Goal: Information Seeking & Learning: Learn about a topic

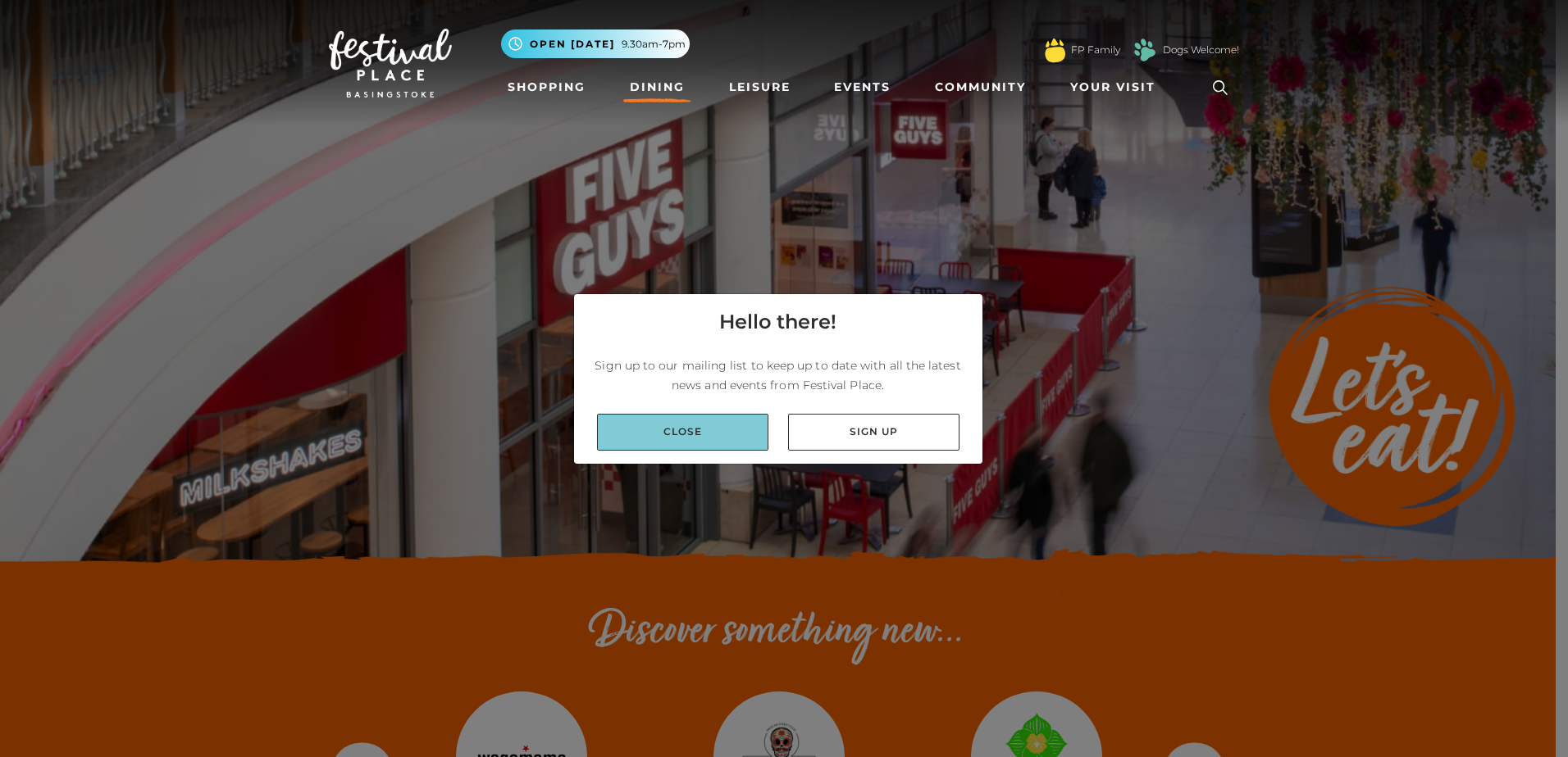
click at [715, 430] on link "Close" at bounding box center [682, 432] width 171 height 37
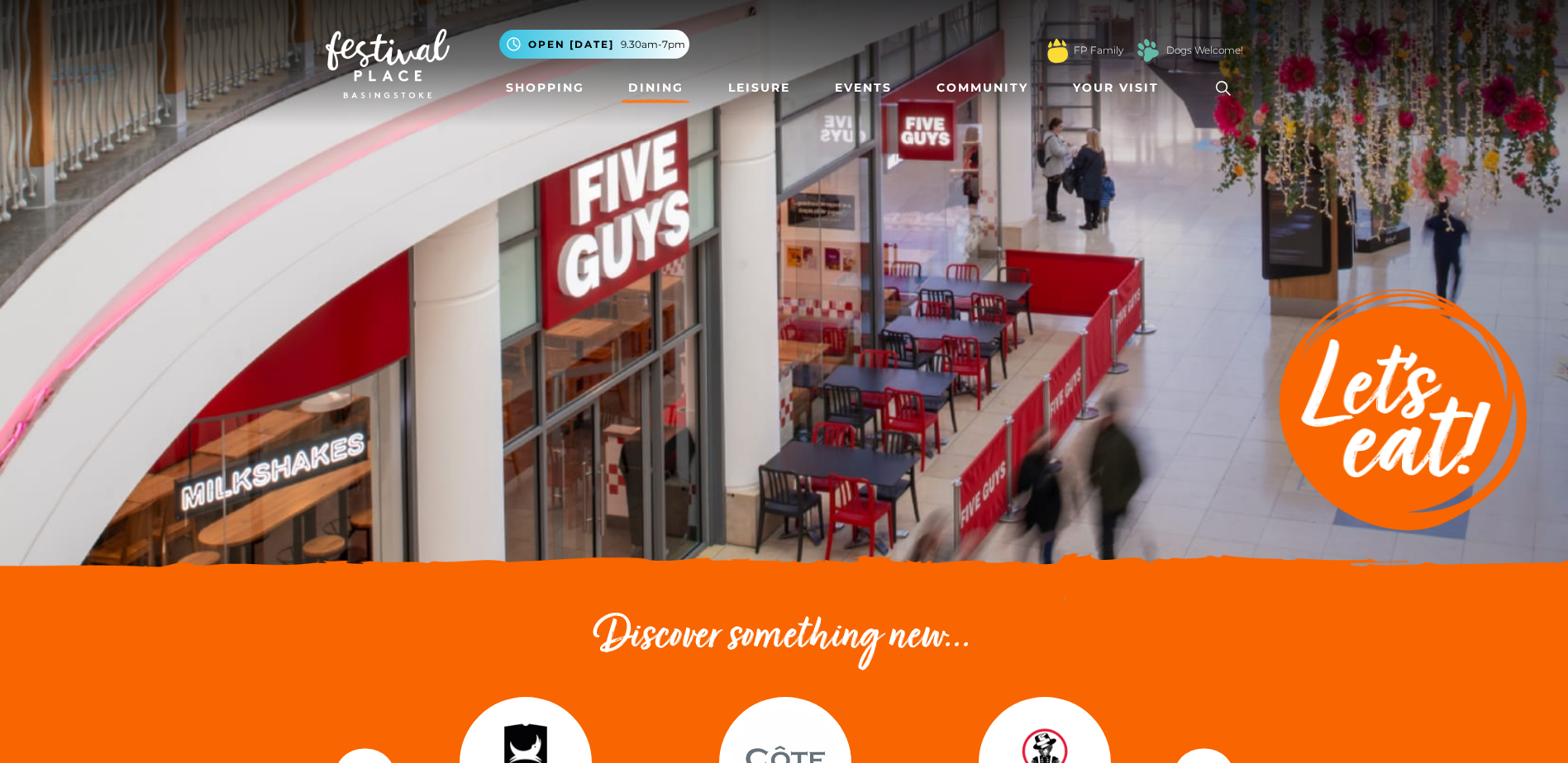
drag, startPoint x: 74, startPoint y: 437, endPoint x: 139, endPoint y: 401, distance: 74.3
click at [74, 437] on img at bounding box center [784, 289] width 1568 height 578
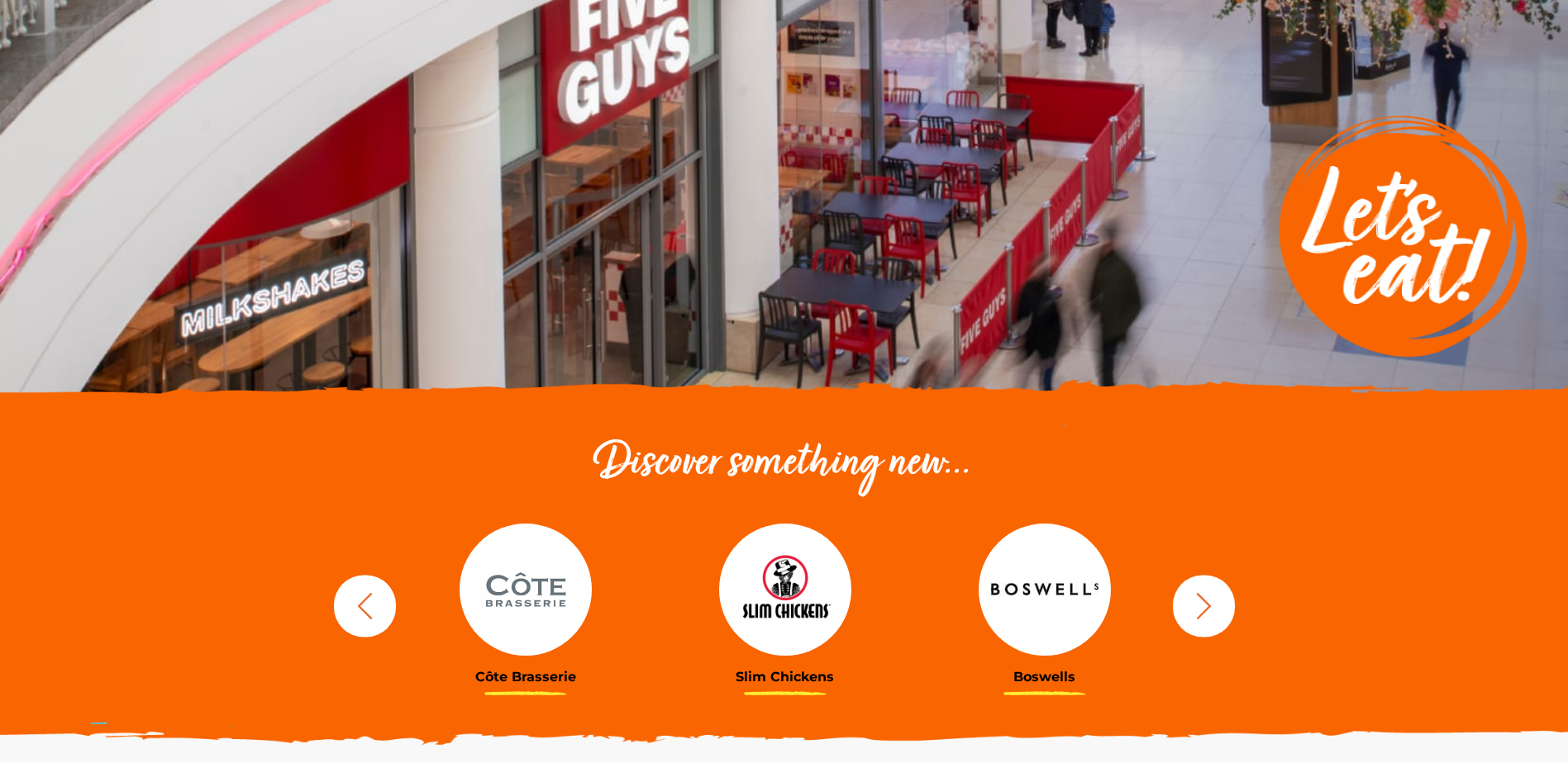
scroll to position [413, 0]
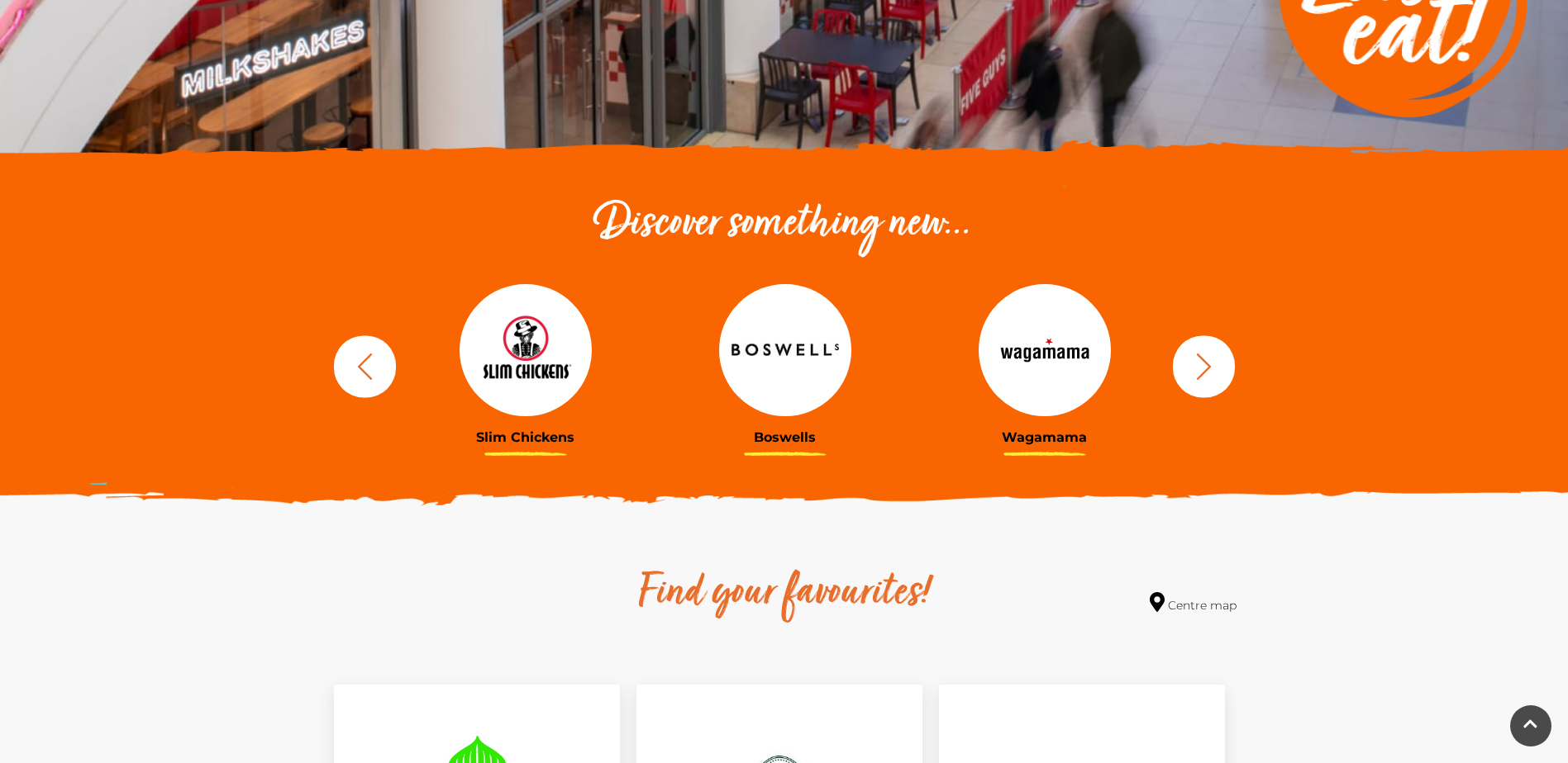
click at [1215, 374] on icon "button" at bounding box center [1204, 366] width 31 height 31
click at [1216, 374] on icon "button" at bounding box center [1204, 366] width 31 height 31
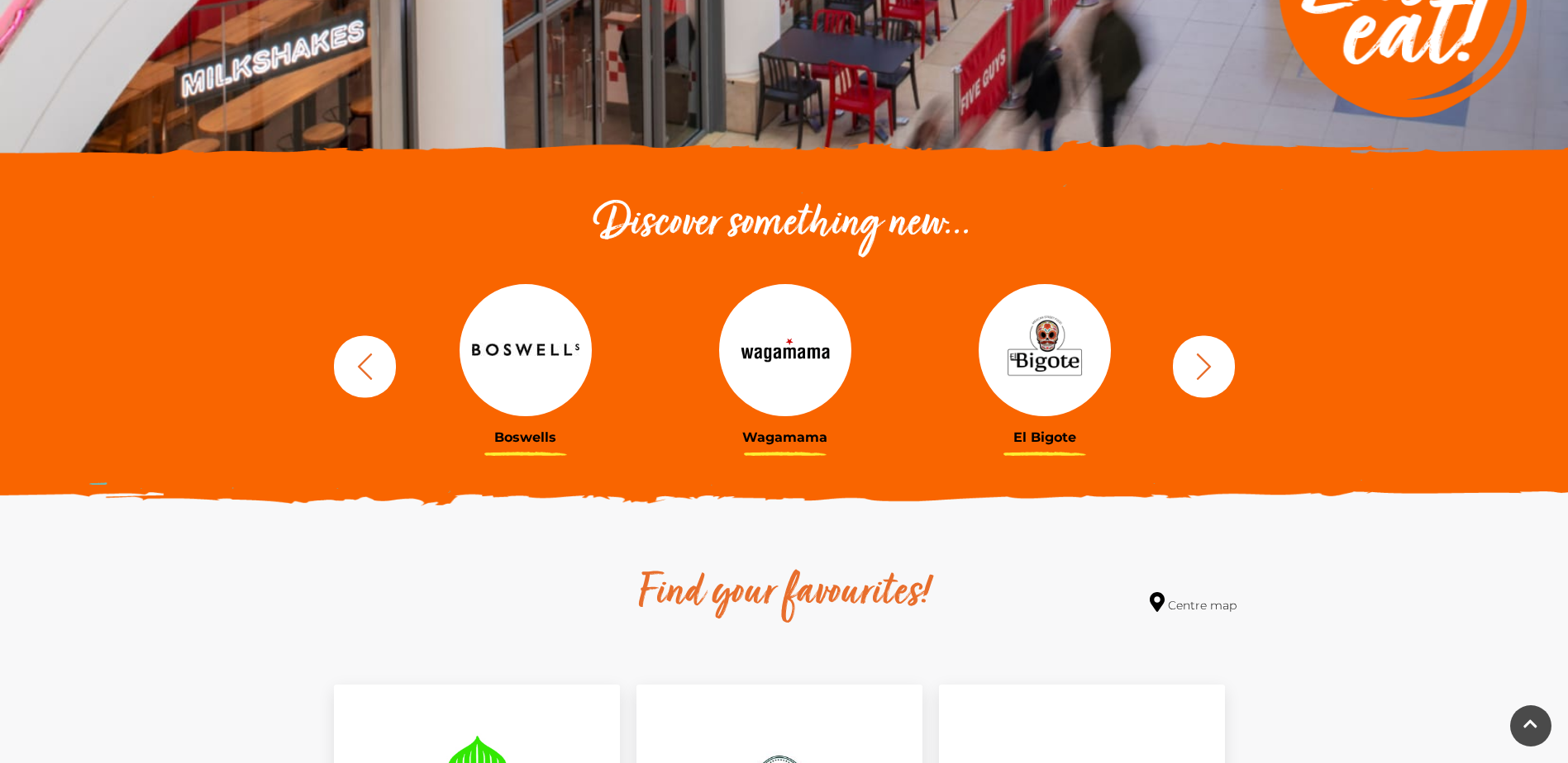
click at [1205, 372] on icon "button" at bounding box center [1204, 366] width 31 height 31
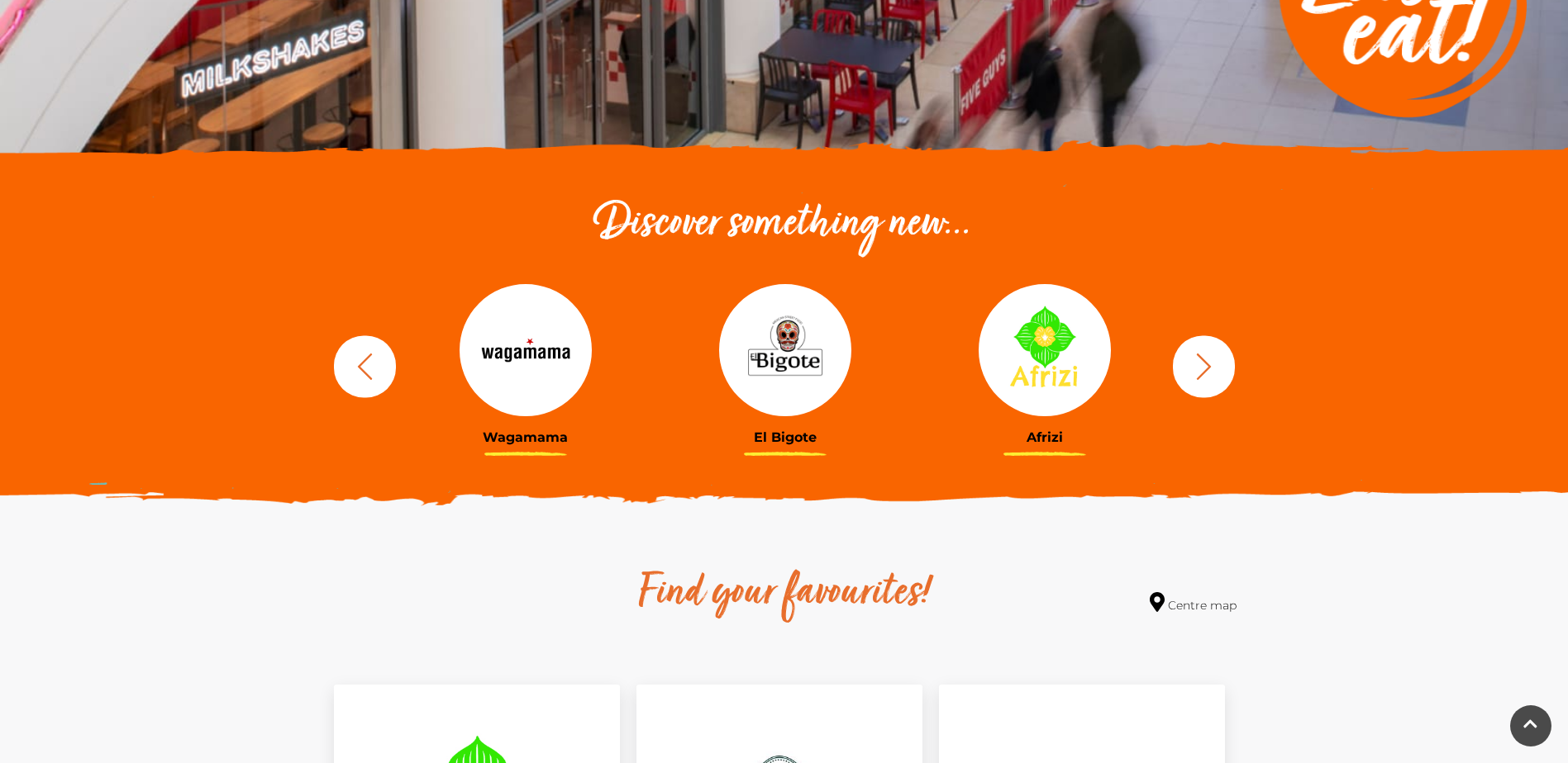
click at [1205, 372] on icon "button" at bounding box center [1204, 366] width 31 height 31
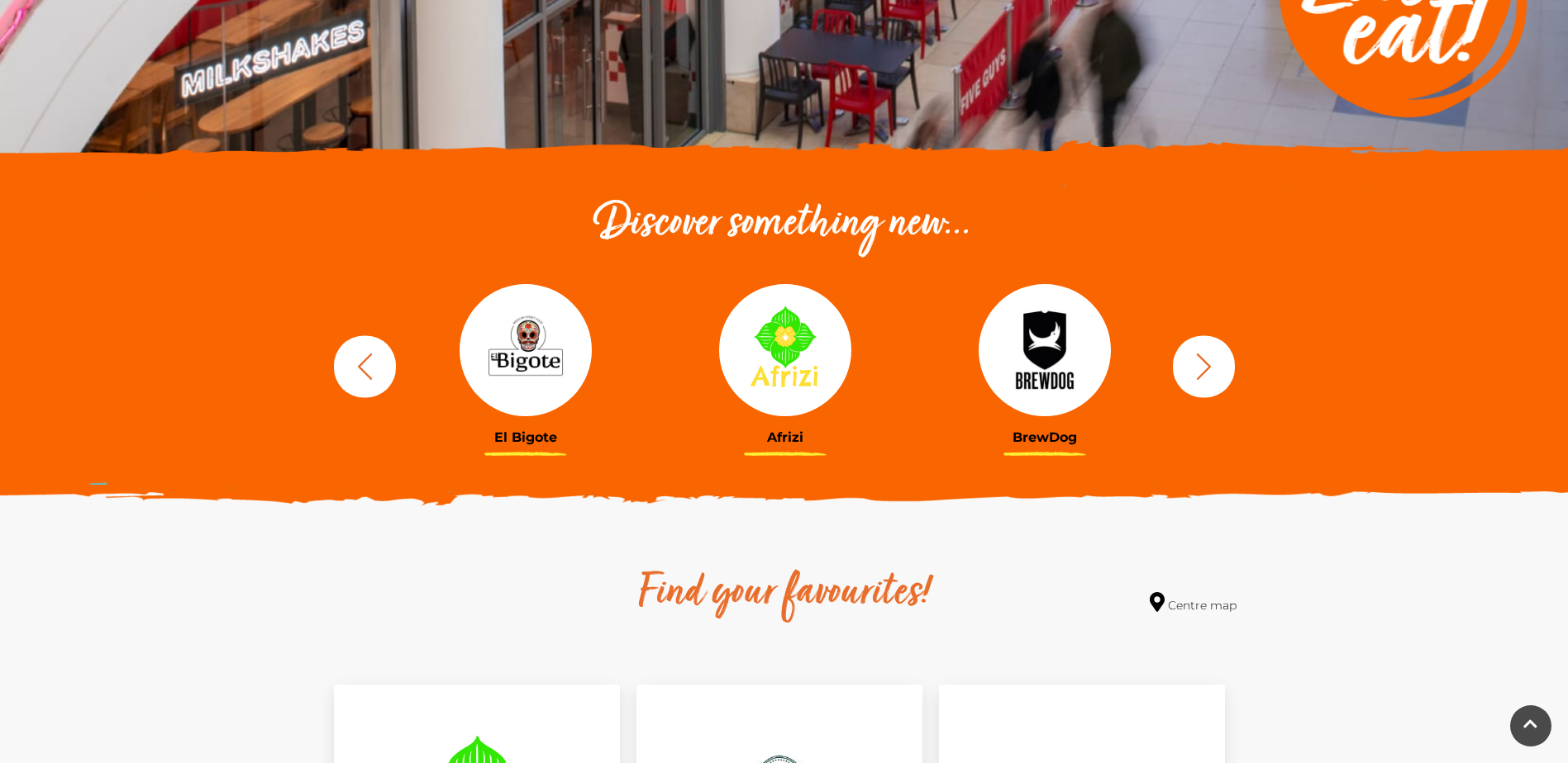
click at [1205, 372] on icon "button" at bounding box center [1204, 366] width 31 height 31
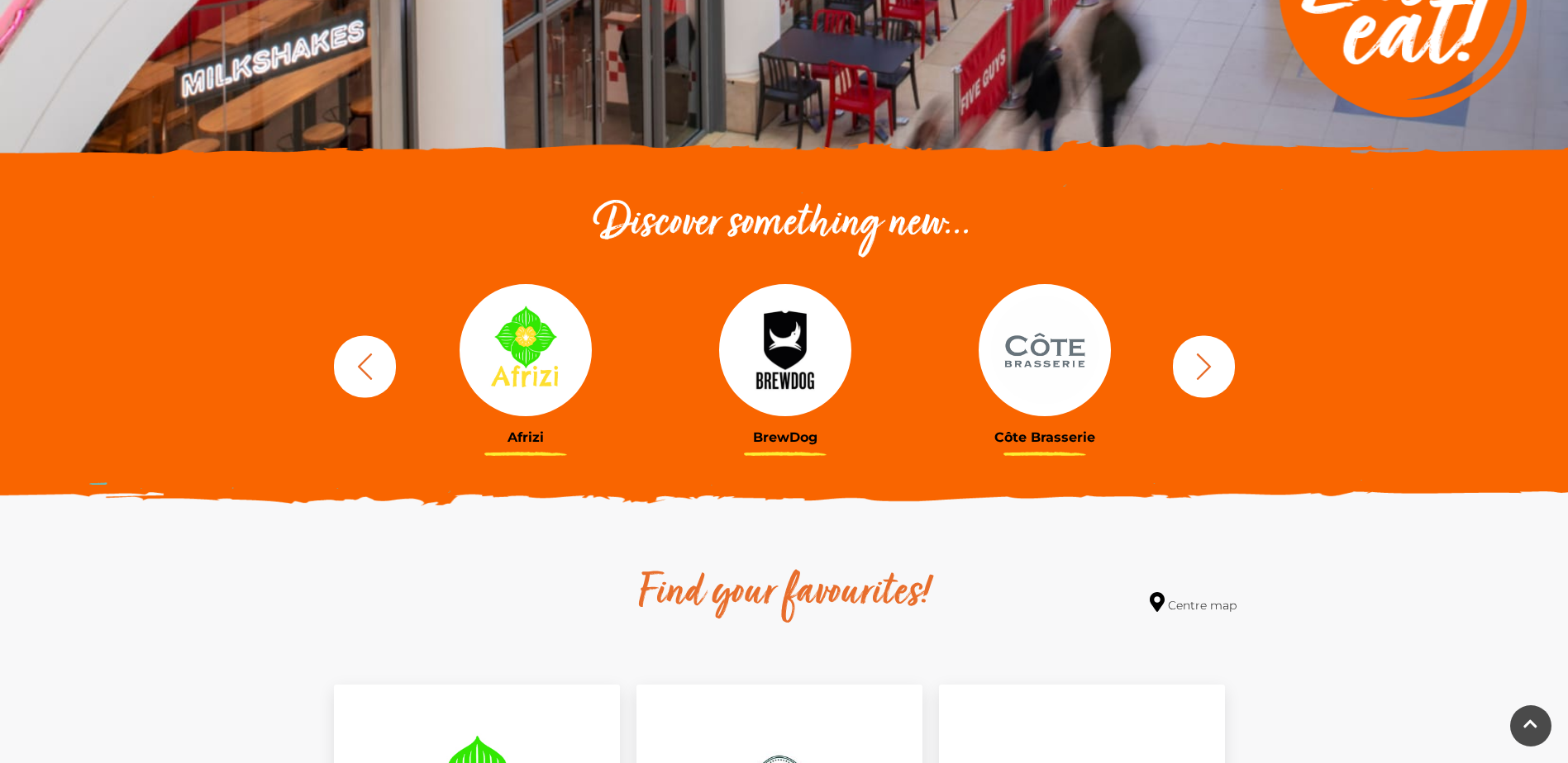
click at [1205, 372] on icon "button" at bounding box center [1204, 366] width 31 height 31
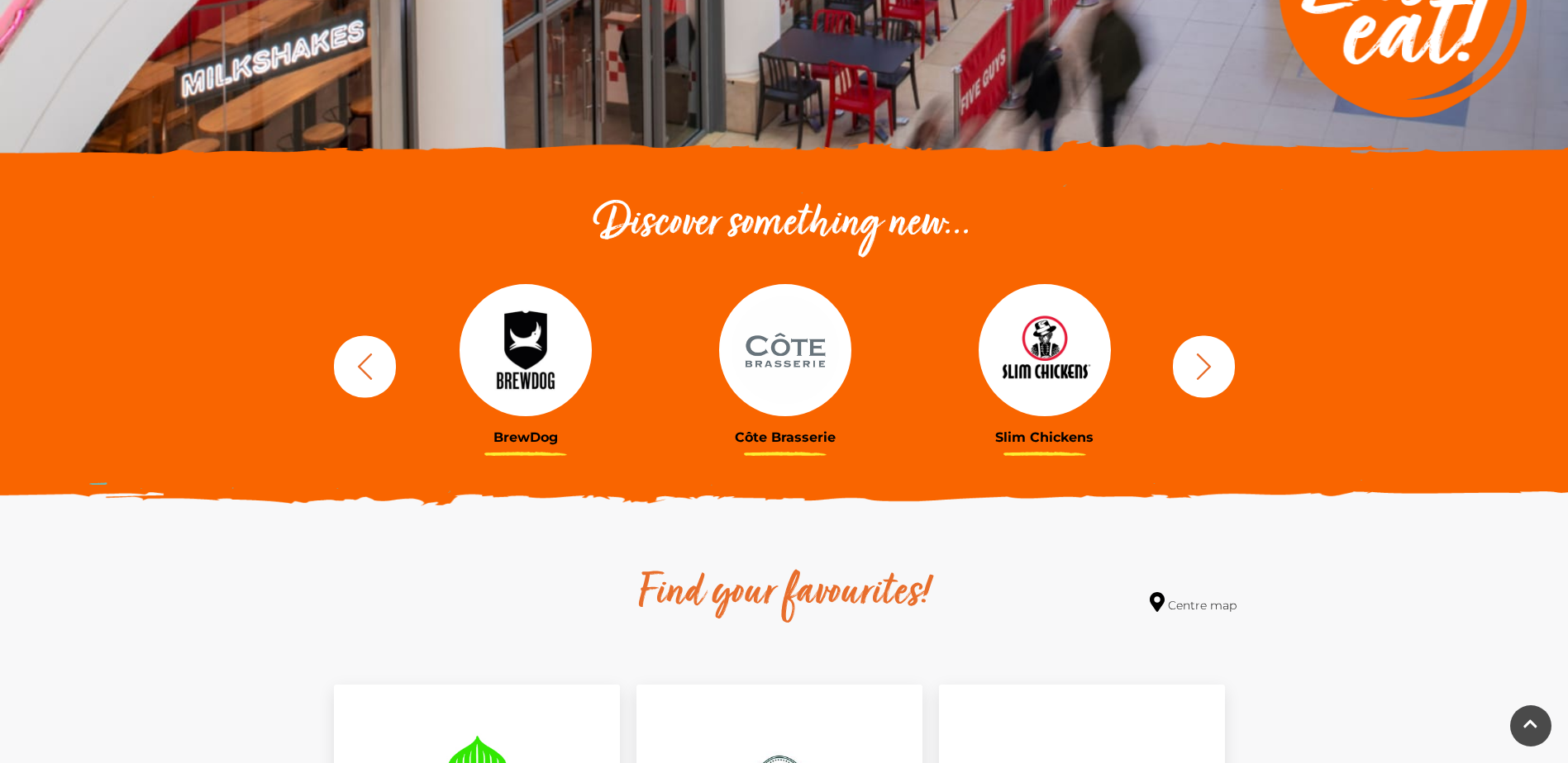
click at [1205, 372] on icon "button" at bounding box center [1204, 366] width 31 height 31
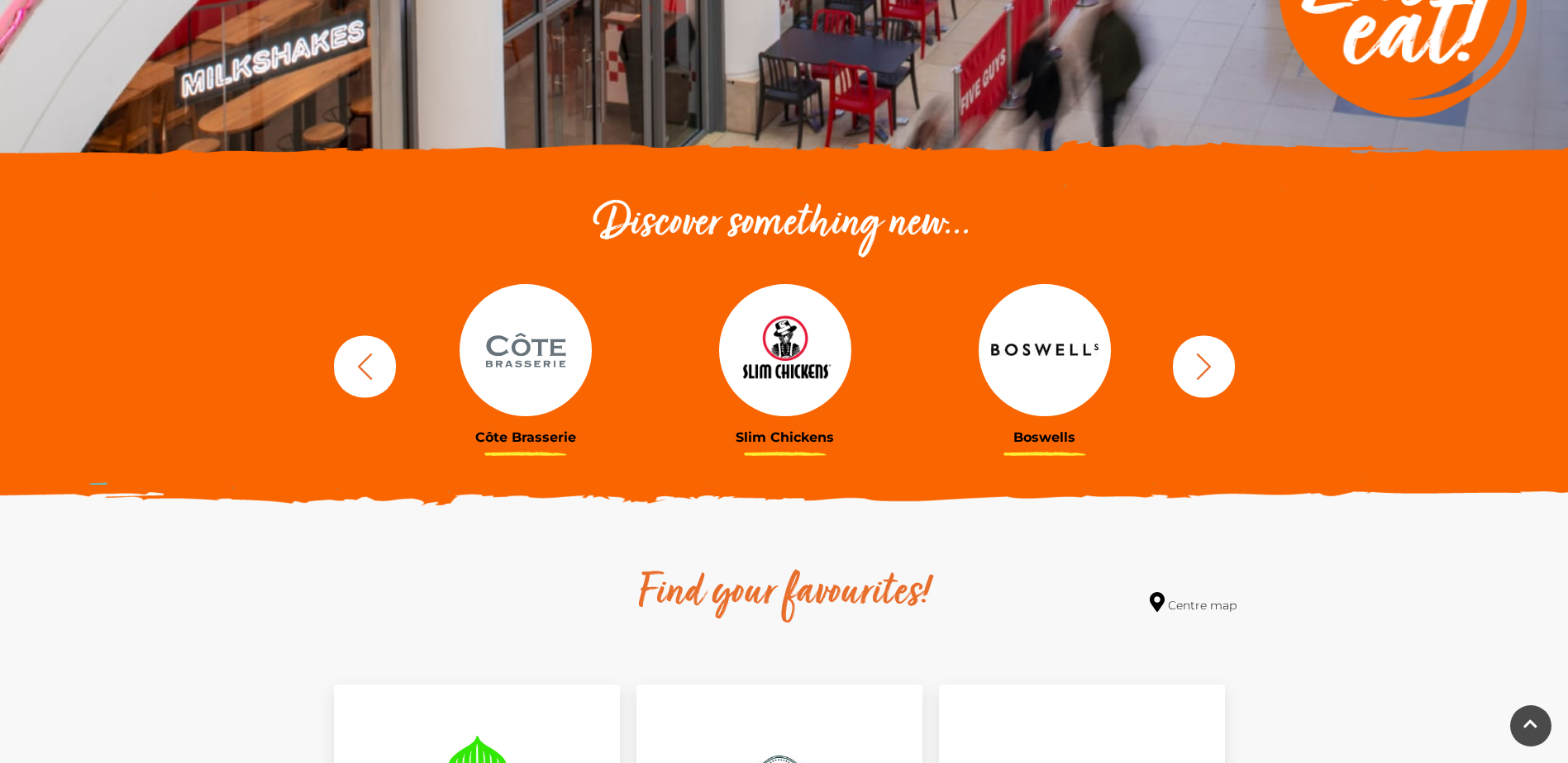
click at [1205, 372] on icon "button" at bounding box center [1204, 366] width 31 height 31
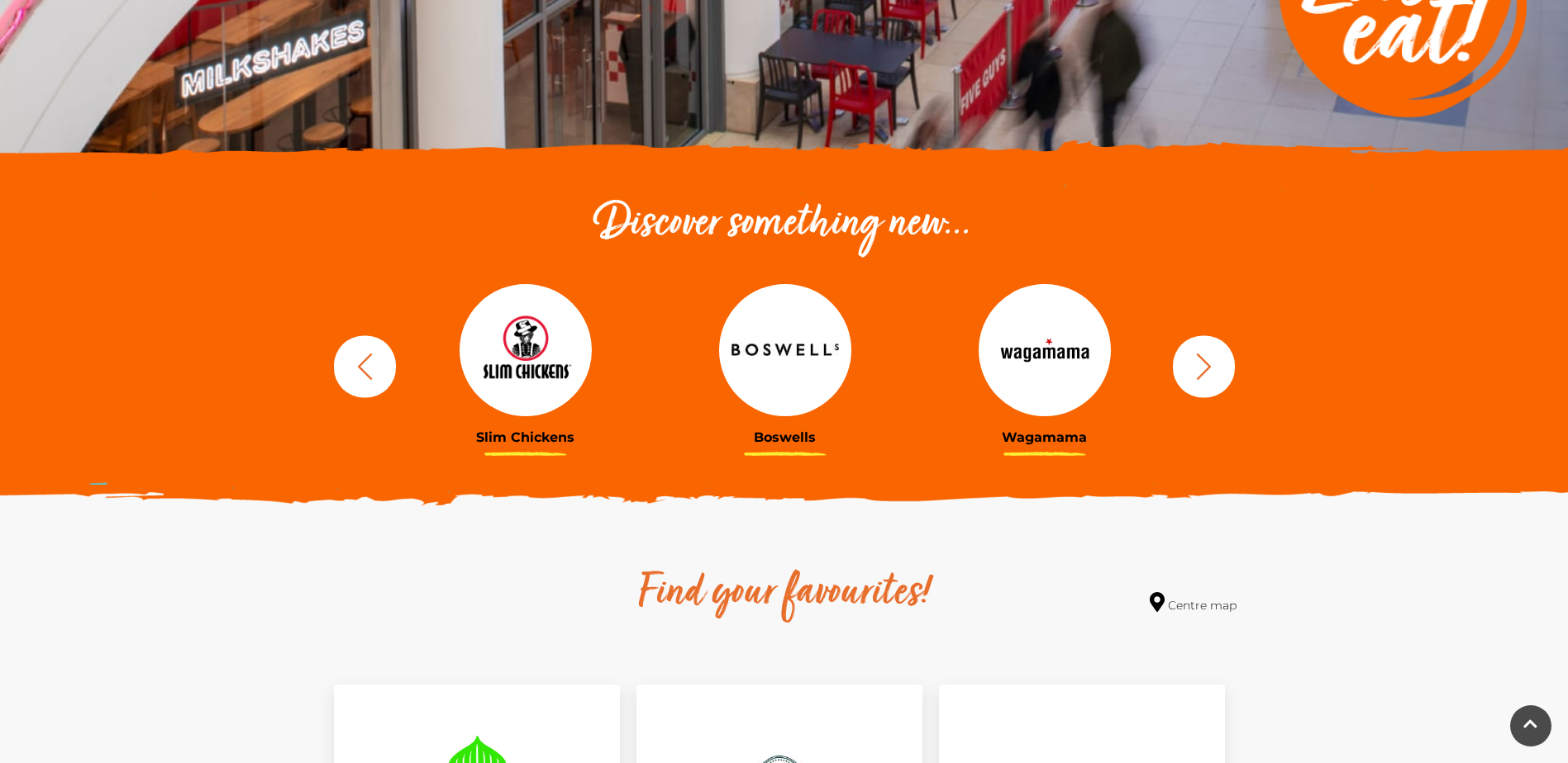
click at [1205, 372] on icon "button" at bounding box center [1204, 366] width 31 height 31
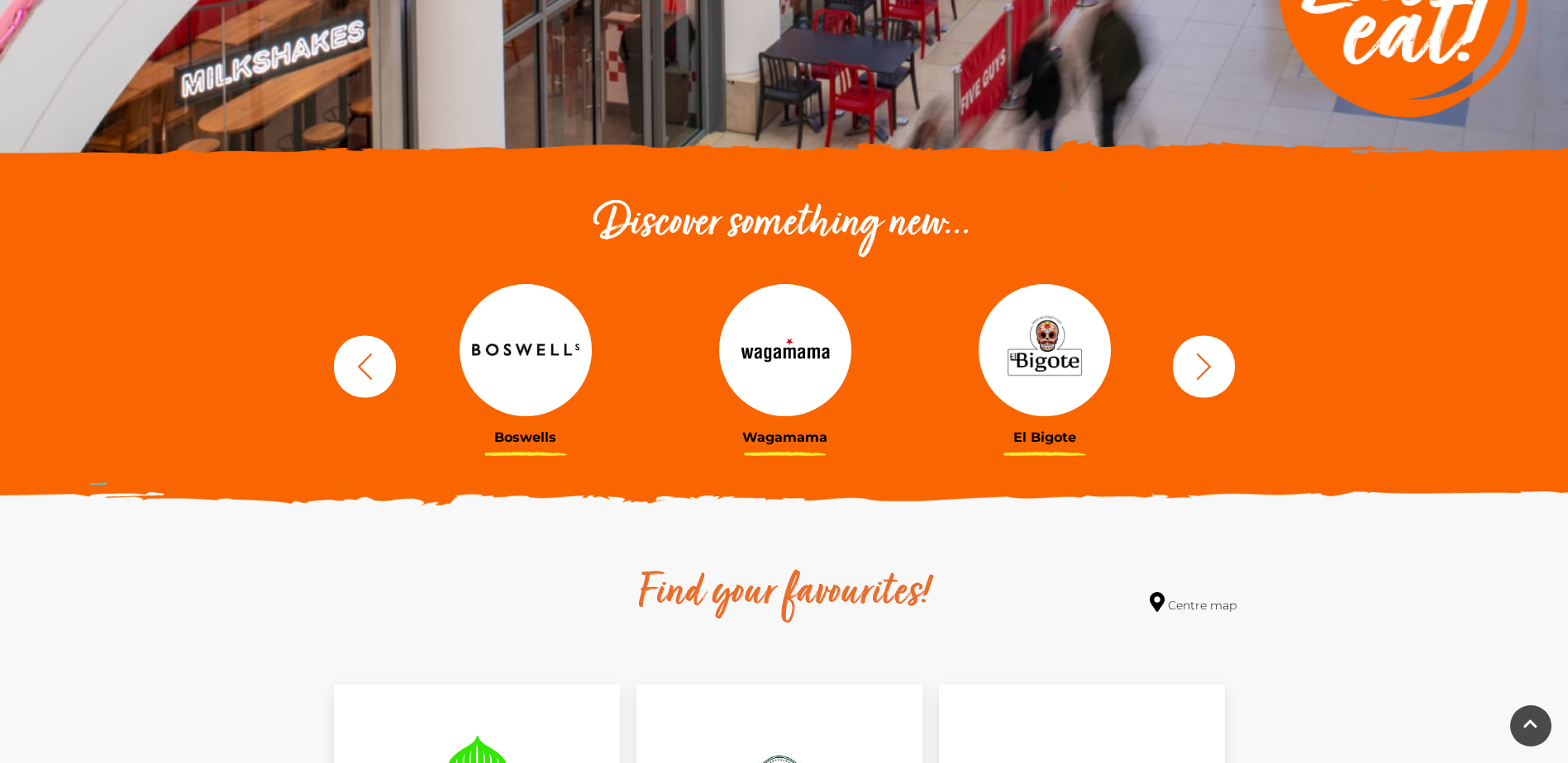
click at [1205, 372] on icon "button" at bounding box center [1204, 366] width 31 height 31
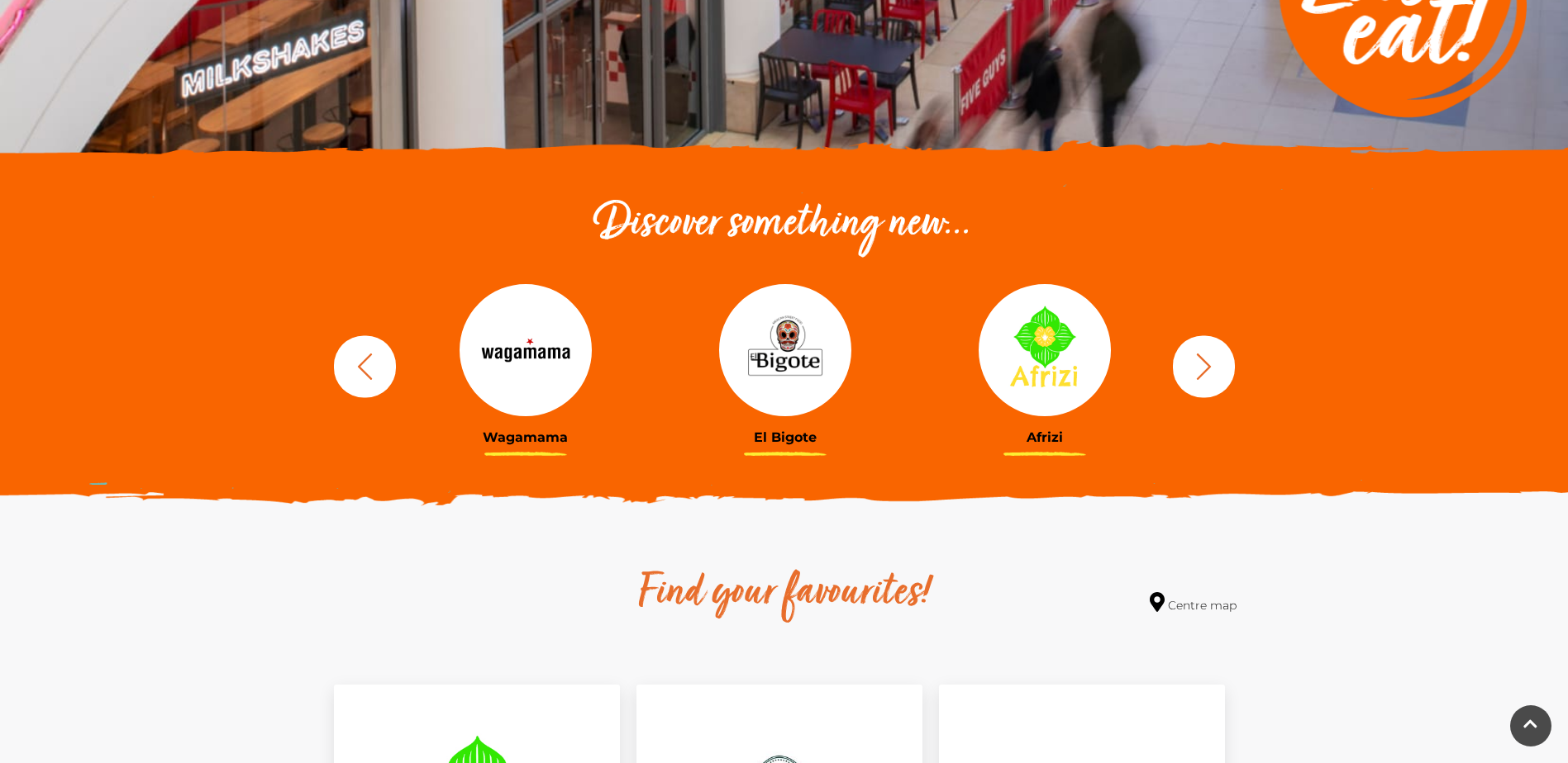
click at [1205, 372] on icon "button" at bounding box center [1204, 366] width 31 height 31
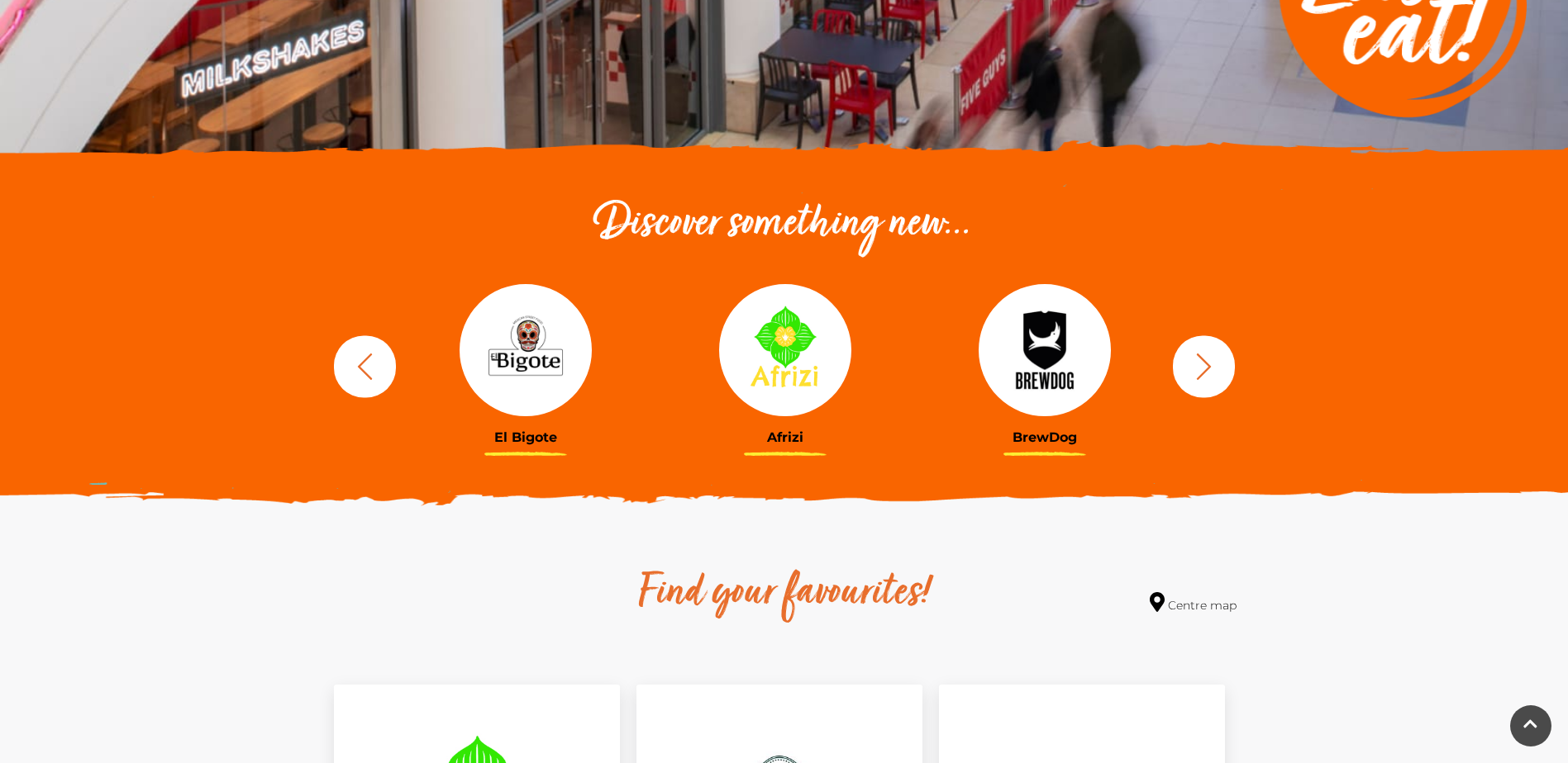
click at [1205, 372] on icon "button" at bounding box center [1204, 366] width 31 height 31
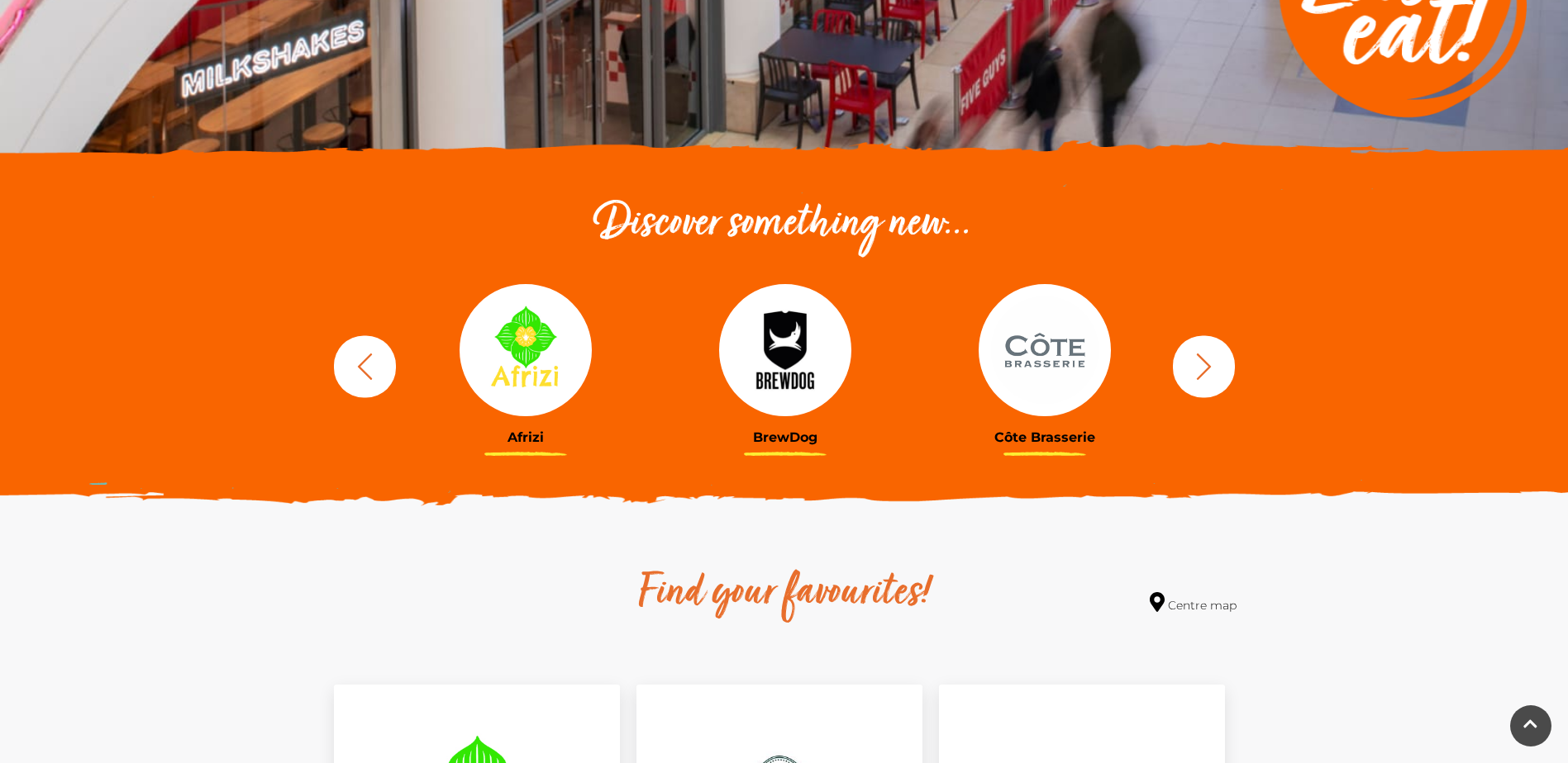
click at [1205, 372] on icon "button" at bounding box center [1204, 366] width 31 height 31
click at [1205, 371] on icon "button" at bounding box center [1203, 366] width 15 height 26
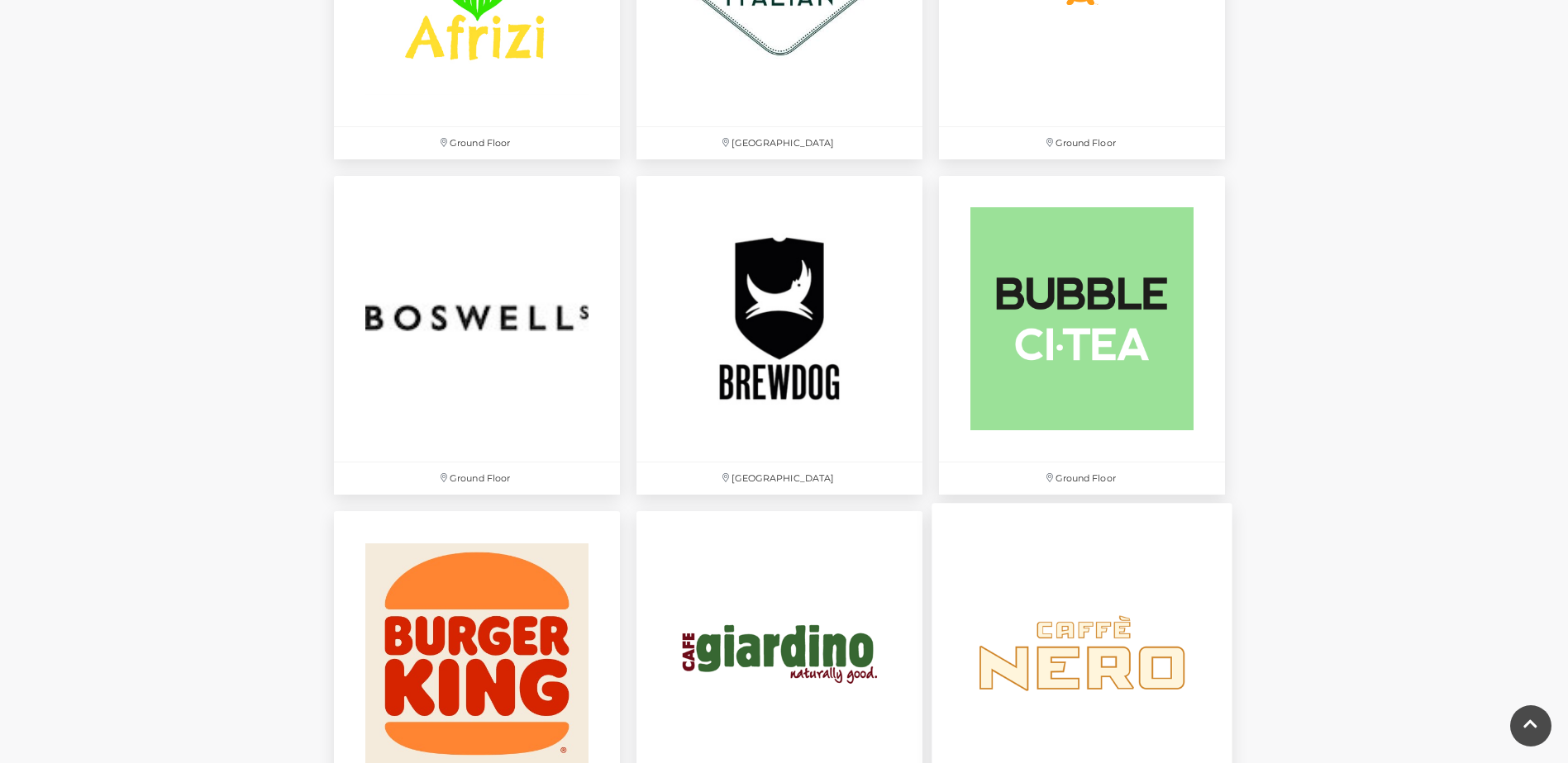
scroll to position [1026, 0]
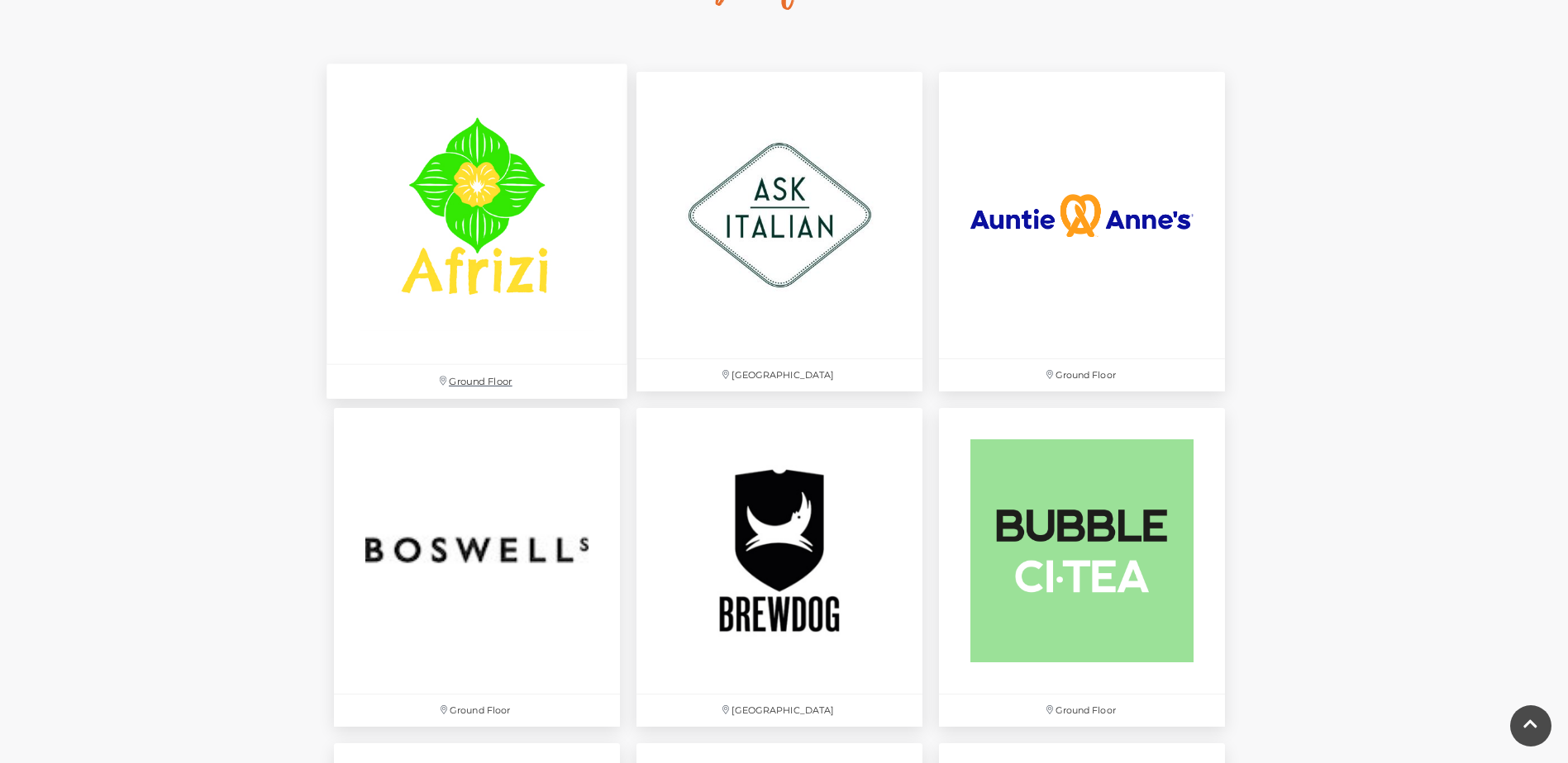
click at [398, 199] on img at bounding box center [477, 215] width 301 height 301
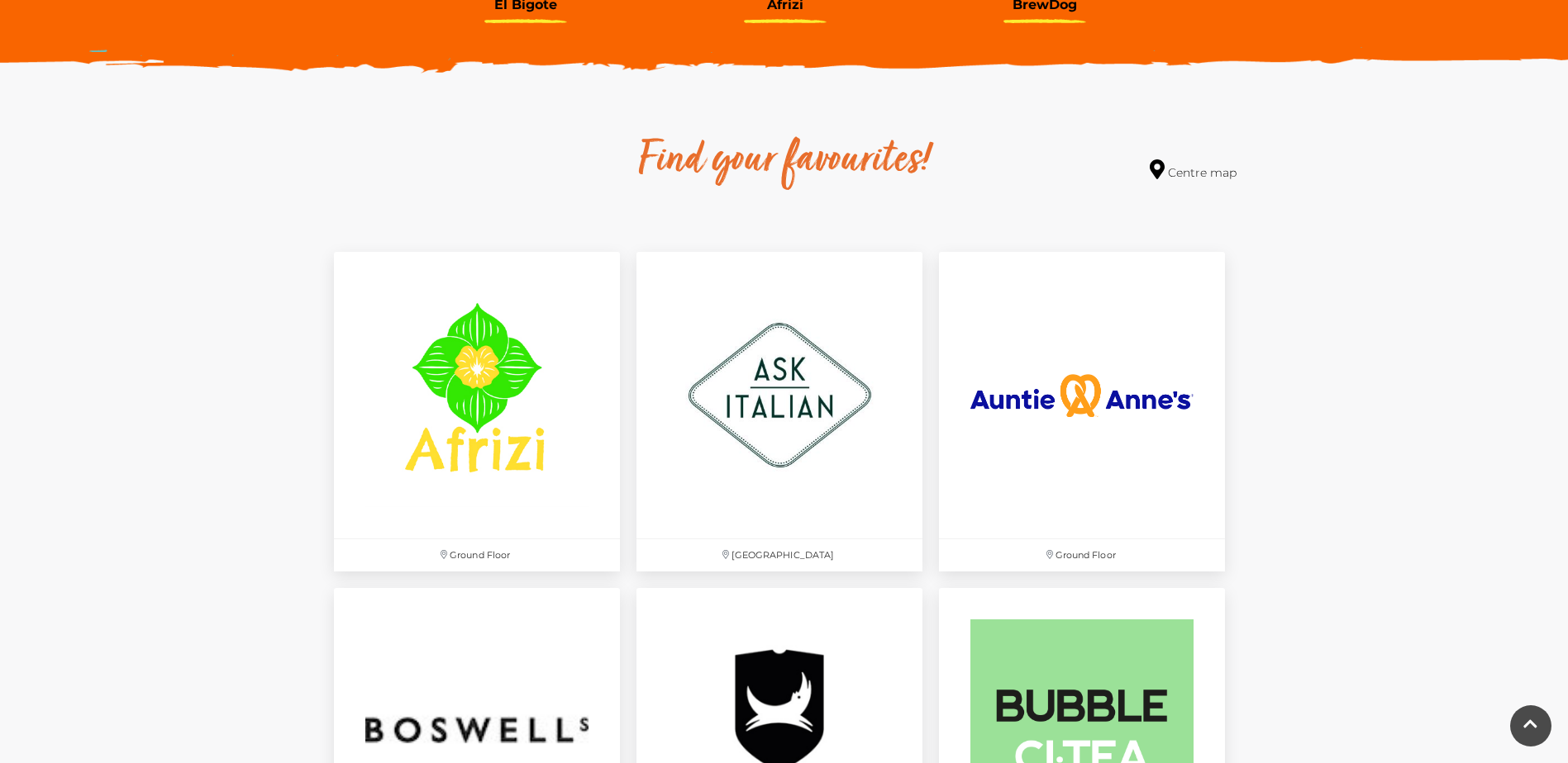
scroll to position [531, 0]
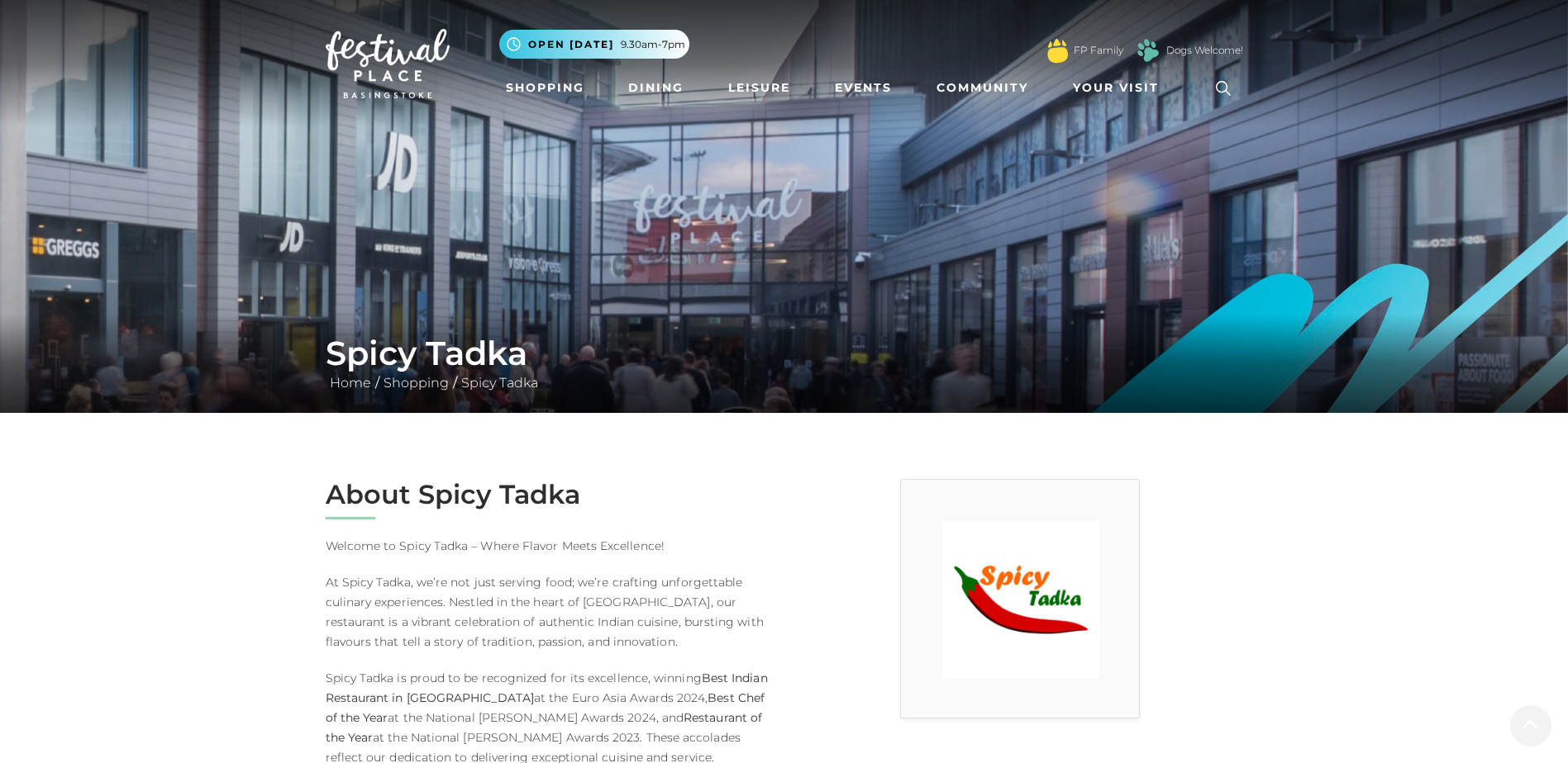
scroll to position [413, 0]
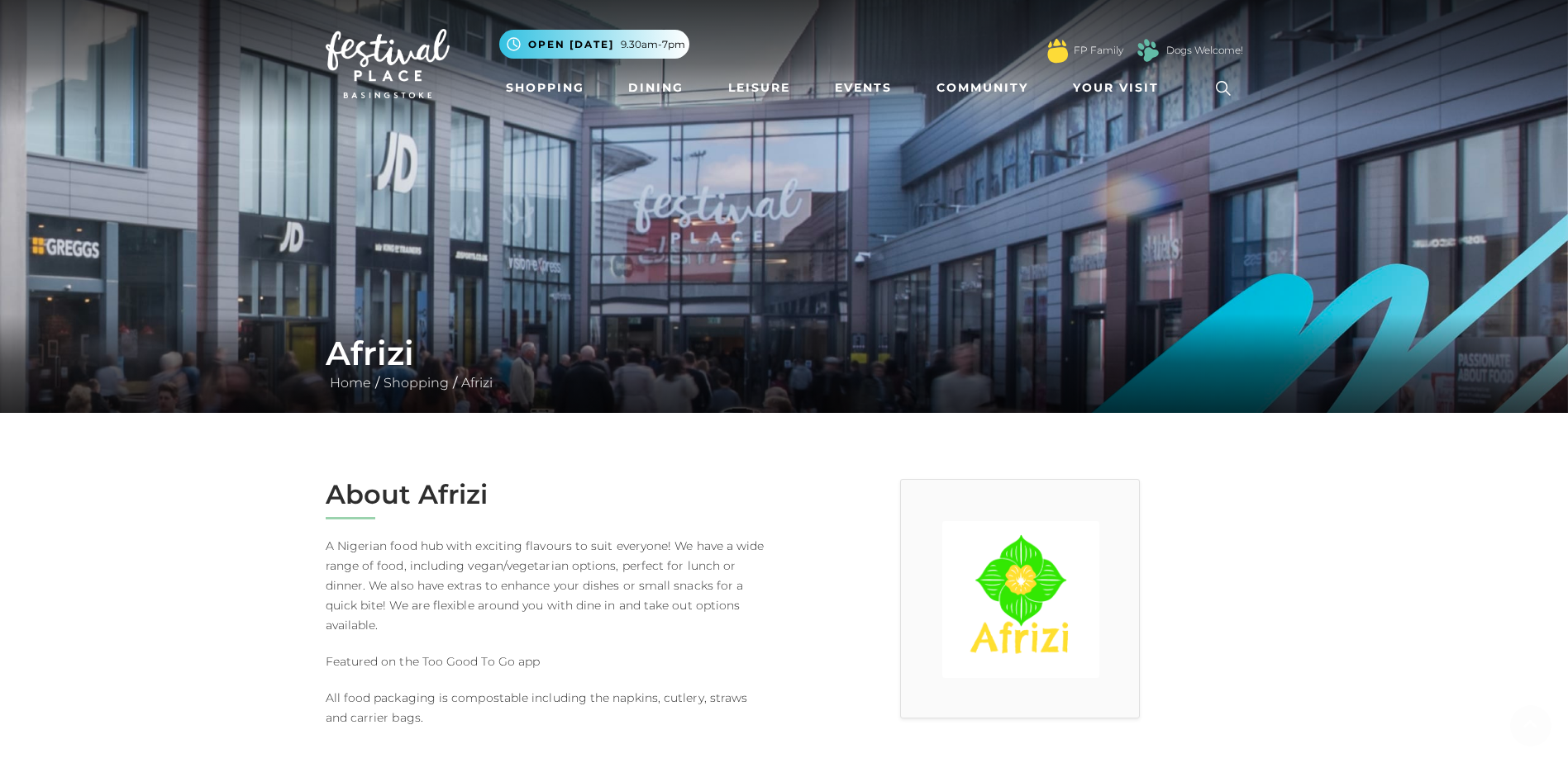
scroll to position [330, 0]
